Goal: Find specific page/section: Find specific page/section

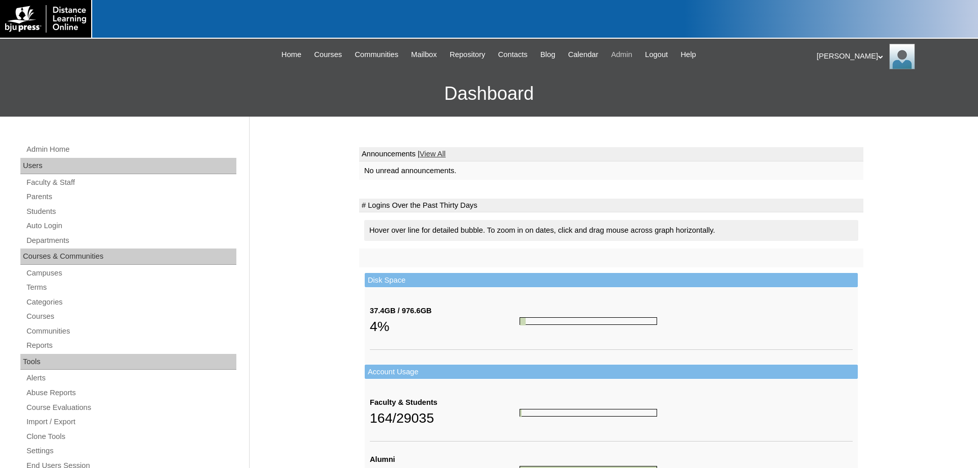
click at [631, 52] on span "Admin" at bounding box center [621, 55] width 21 height 12
click at [36, 286] on link "Terms" at bounding box center [130, 287] width 211 height 13
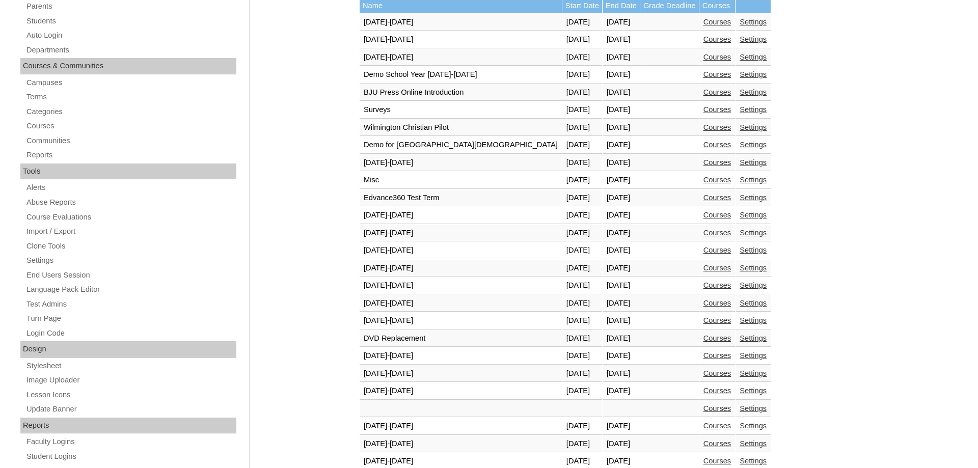
scroll to position [260, 0]
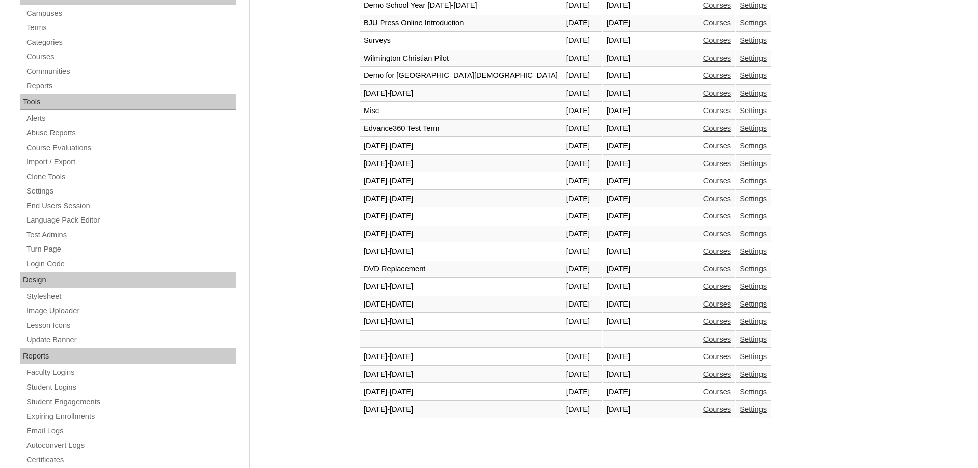
click at [703, 394] on link "Courses" at bounding box center [717, 392] width 28 height 8
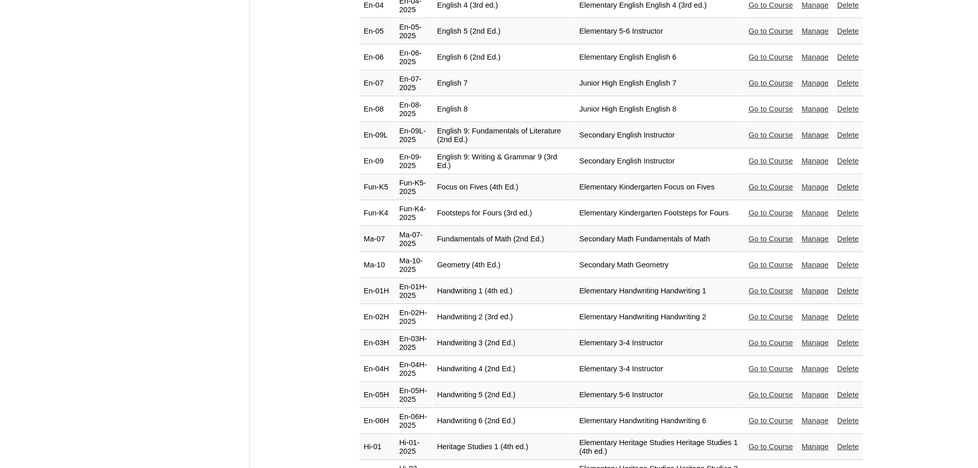
scroll to position [1195, 0]
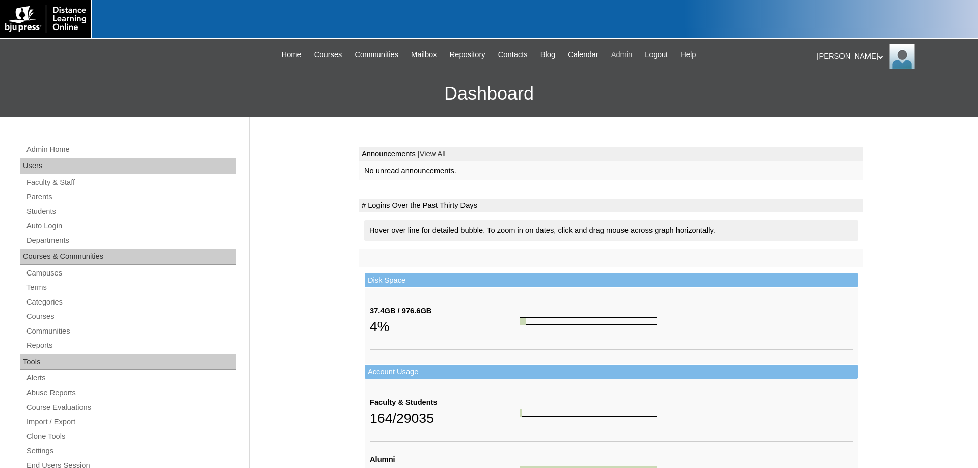
click at [630, 54] on span "Admin" at bounding box center [621, 55] width 21 height 12
click at [35, 285] on link "Terms" at bounding box center [130, 287] width 211 height 13
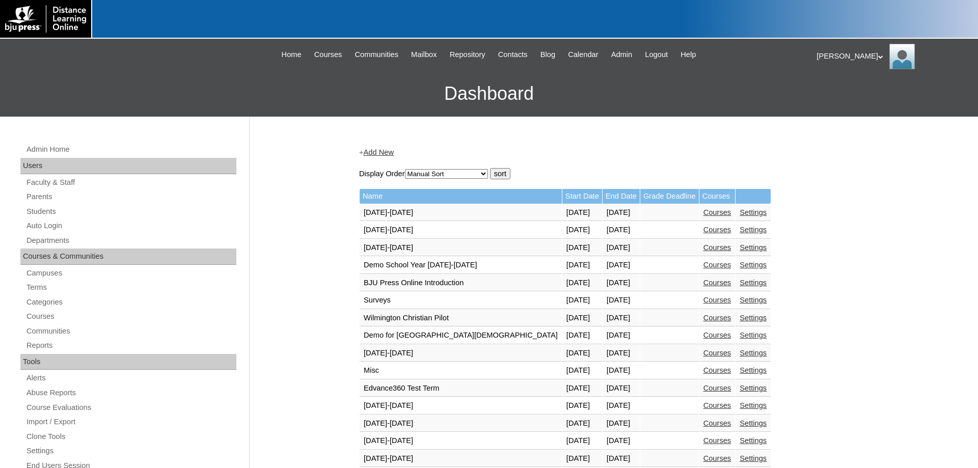
scroll to position [312, 0]
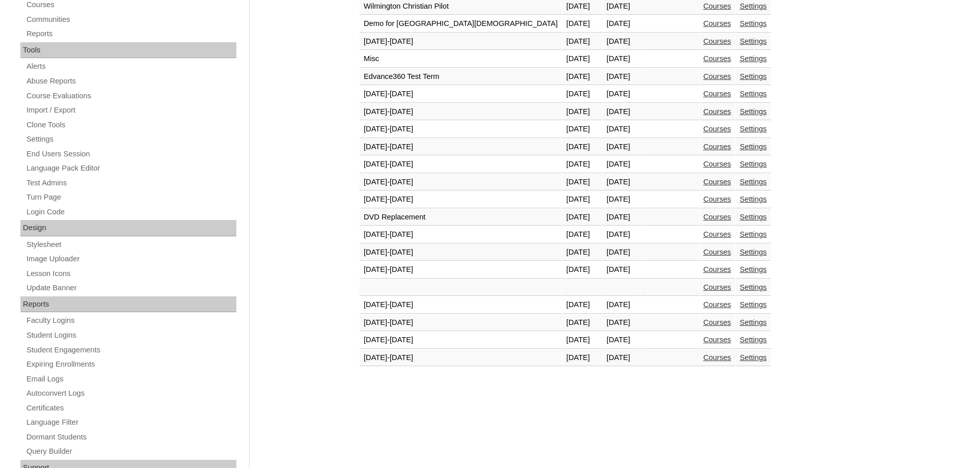
click at [703, 344] on link "Courses" at bounding box center [717, 340] width 28 height 8
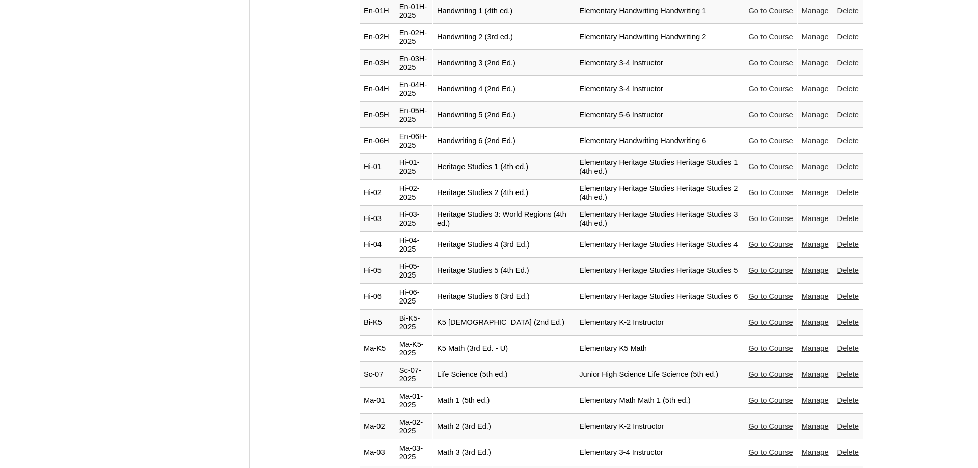
scroll to position [1154, 0]
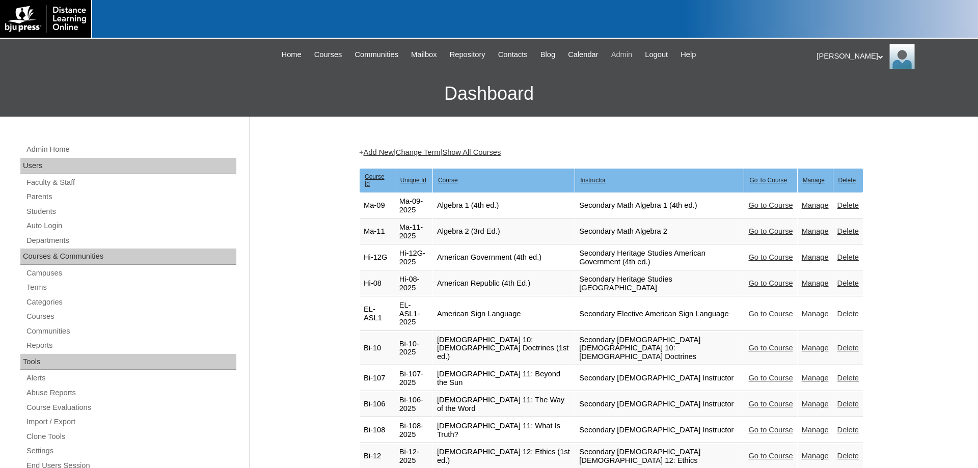
click at [633, 53] on span "Admin" at bounding box center [621, 55] width 21 height 12
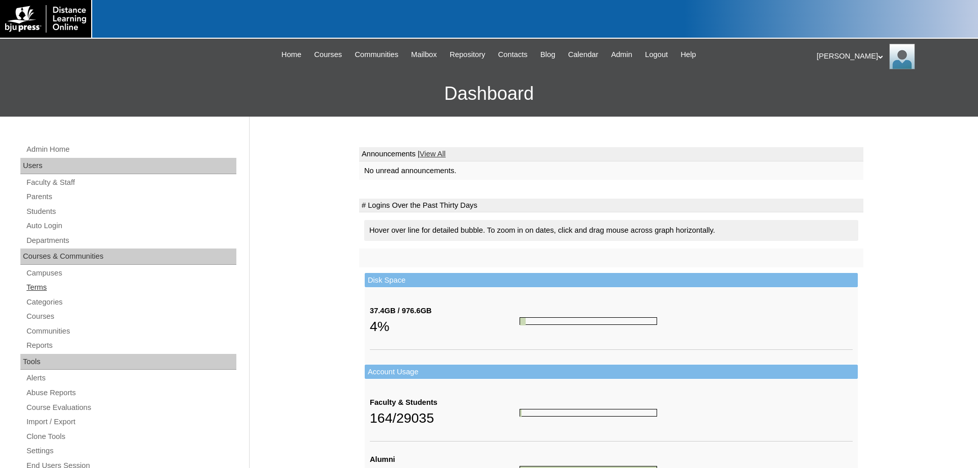
click at [42, 287] on link "Terms" at bounding box center [130, 287] width 211 height 13
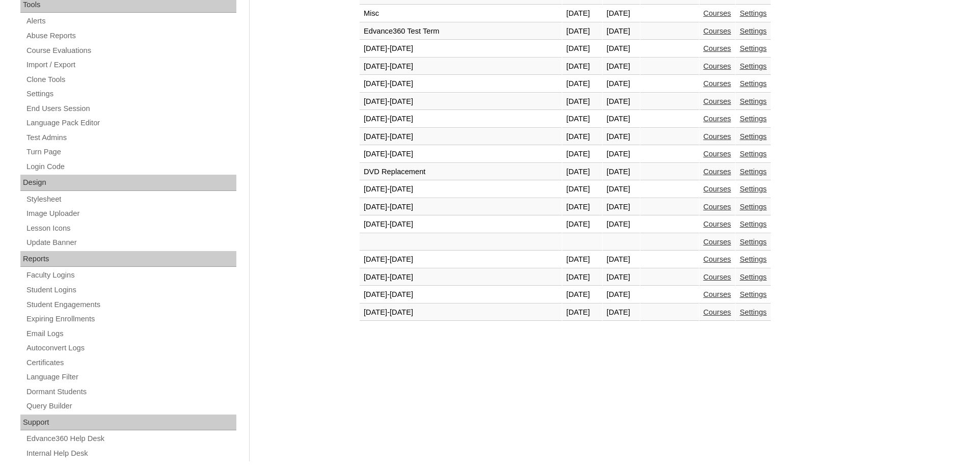
scroll to position [364, 0]
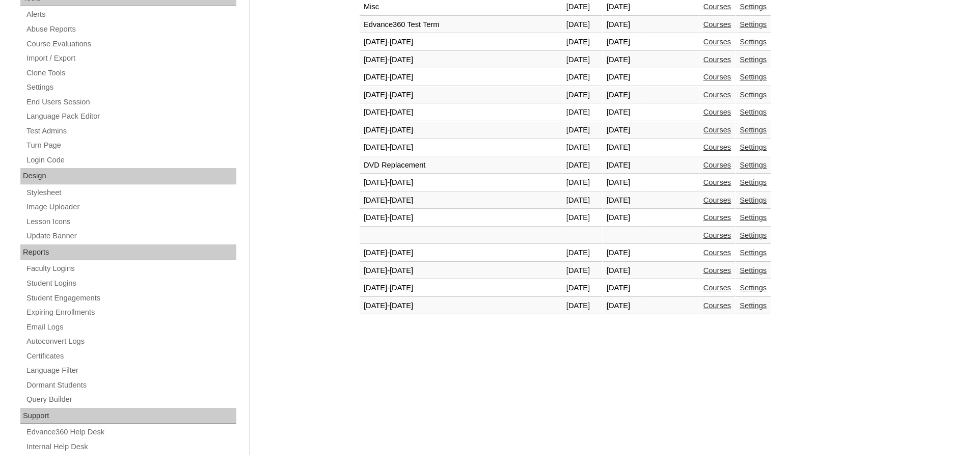
click at [703, 290] on link "Courses" at bounding box center [717, 288] width 28 height 8
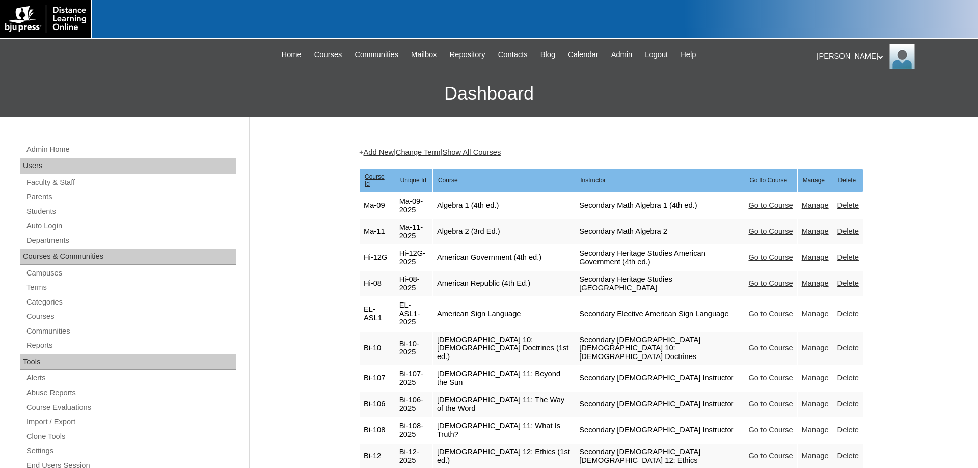
scroll to position [52, 0]
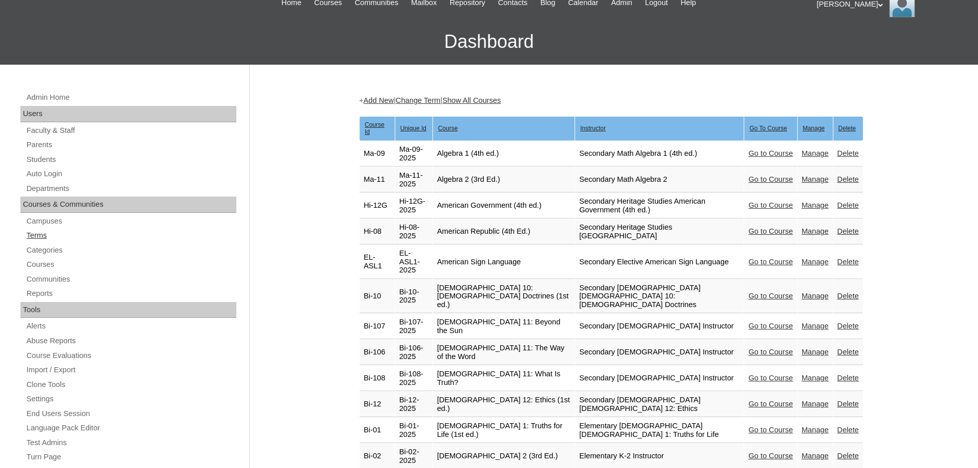
drag, startPoint x: 30, startPoint y: 234, endPoint x: 106, endPoint y: 258, distance: 79.6
click at [31, 234] on link "Terms" at bounding box center [130, 235] width 211 height 13
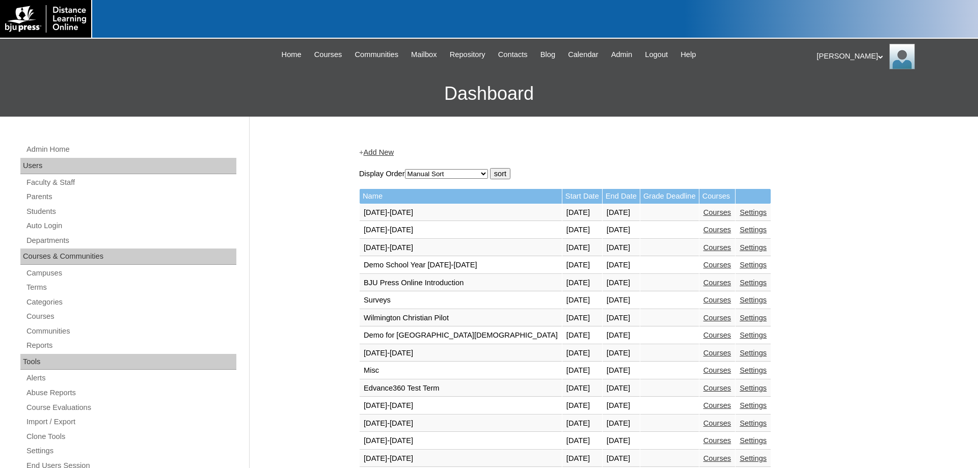
scroll to position [312, 0]
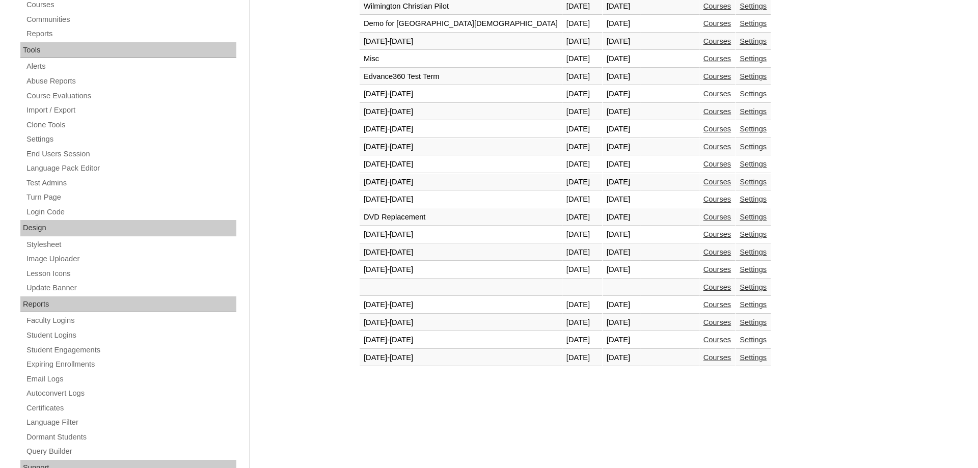
click at [703, 361] on link "Courses" at bounding box center [717, 357] width 28 height 8
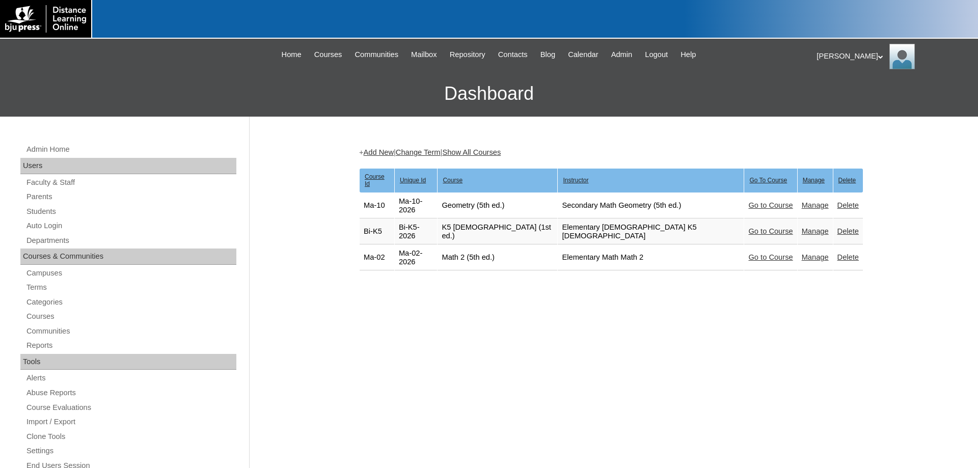
click at [748, 253] on link "Go to Course" at bounding box center [770, 257] width 44 height 8
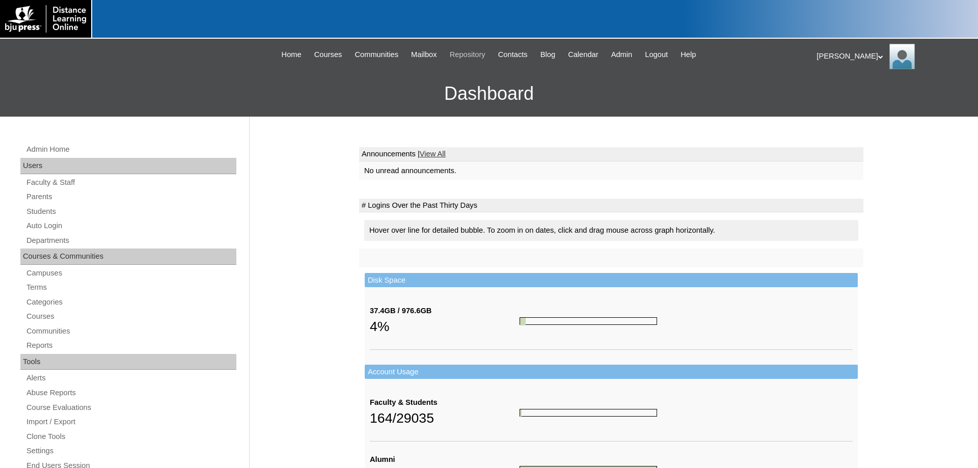
click at [471, 52] on span "Repository" at bounding box center [468, 55] width 36 height 12
